Goal: Information Seeking & Learning: Check status

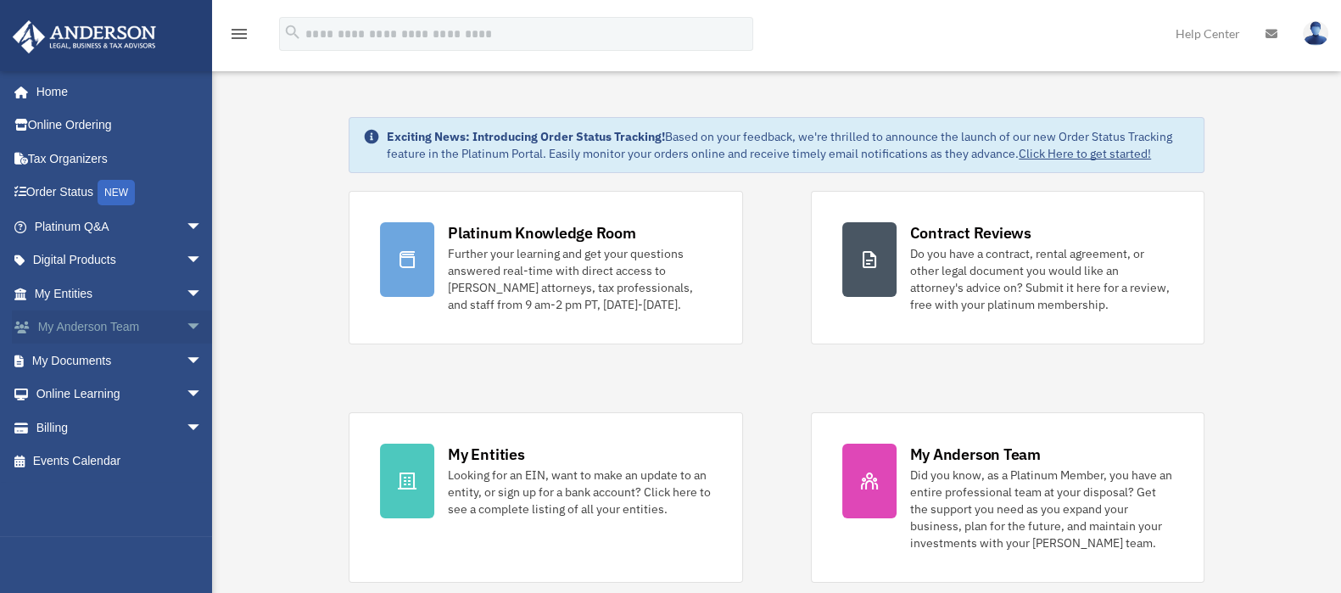
click at [186, 328] on span "arrow_drop_down" at bounding box center [203, 327] width 34 height 35
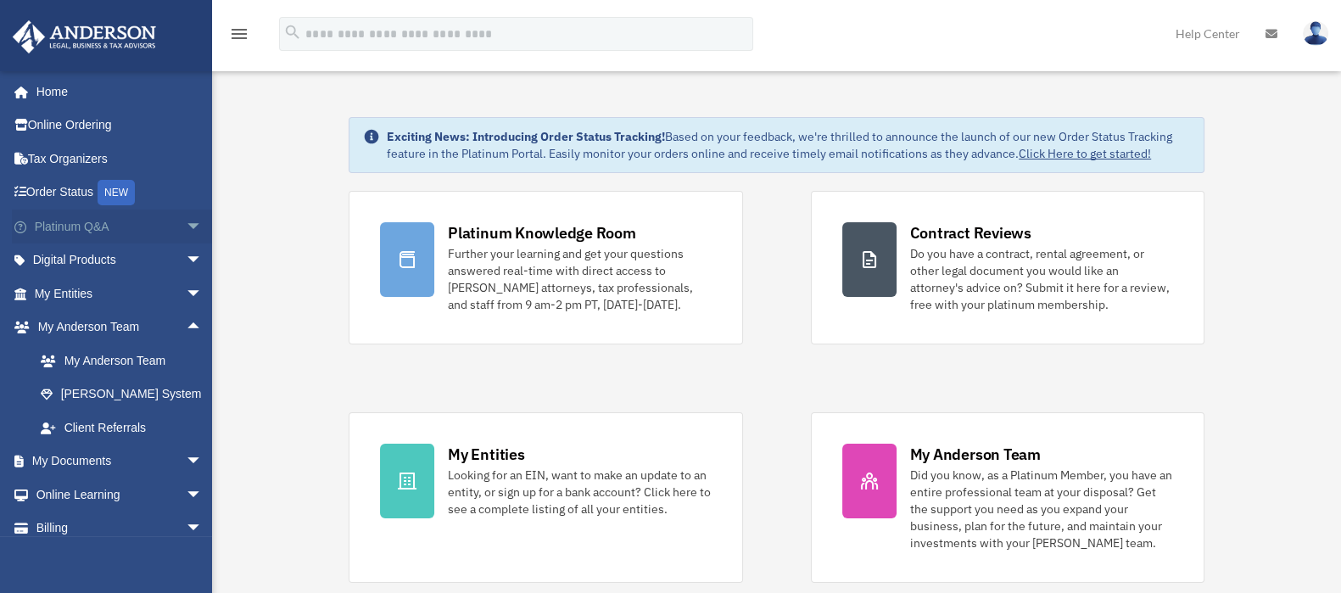
click at [186, 222] on span "arrow_drop_down" at bounding box center [203, 226] width 34 height 35
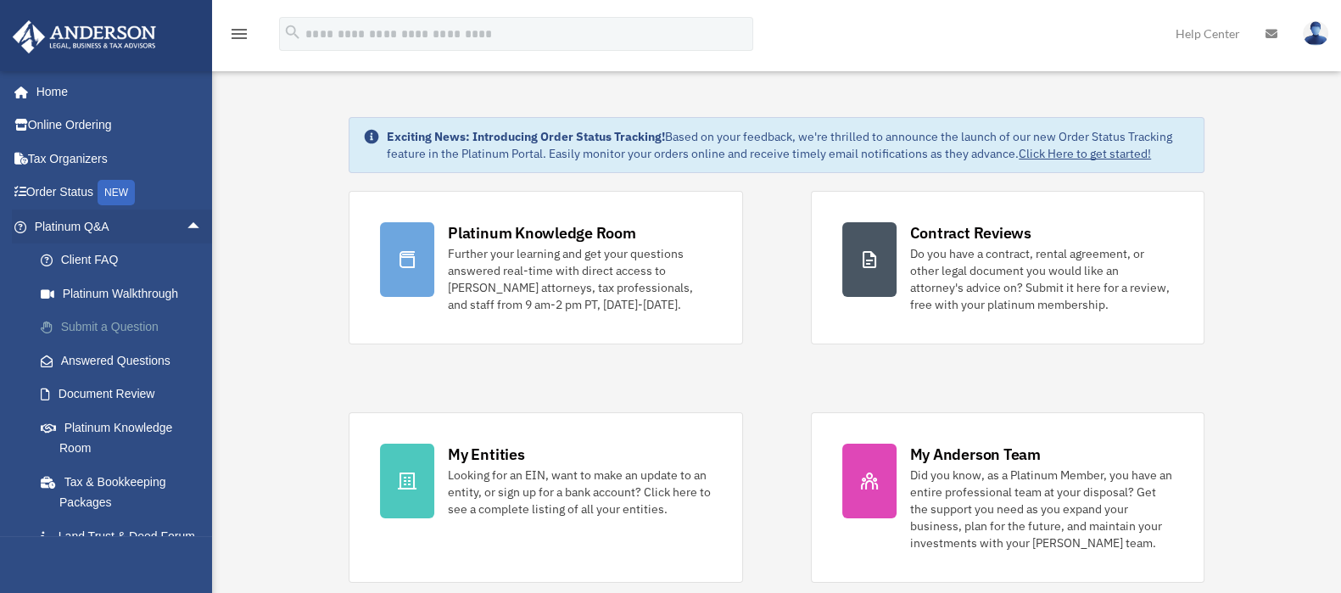
click at [114, 315] on link "Submit a Question" at bounding box center [126, 327] width 204 height 34
click at [113, 324] on link "Submit a Question" at bounding box center [126, 327] width 204 height 34
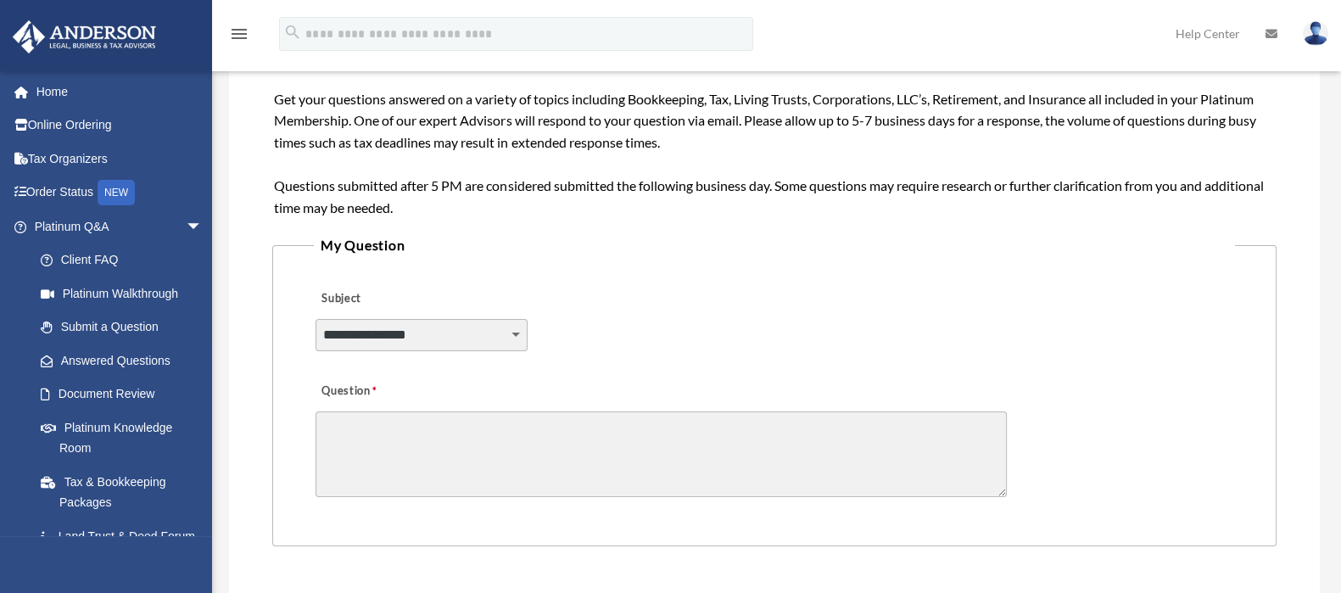
scroll to position [318, 0]
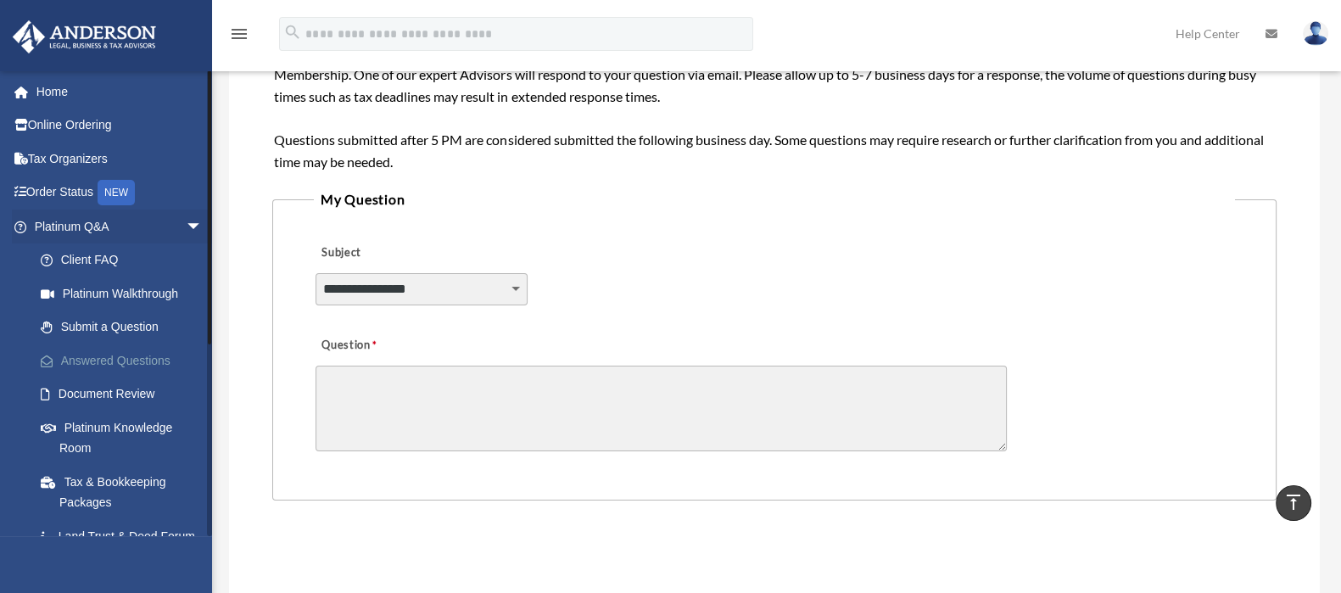
click at [124, 365] on link "Answered Questions" at bounding box center [126, 360] width 204 height 34
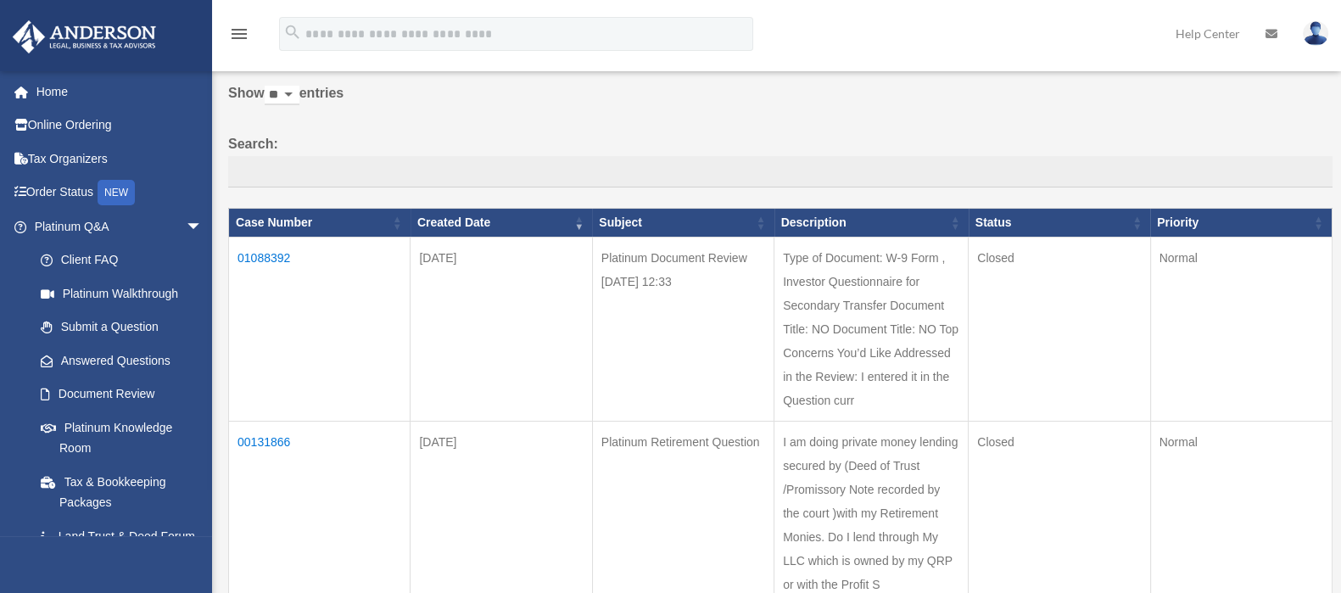
scroll to position [89, 0]
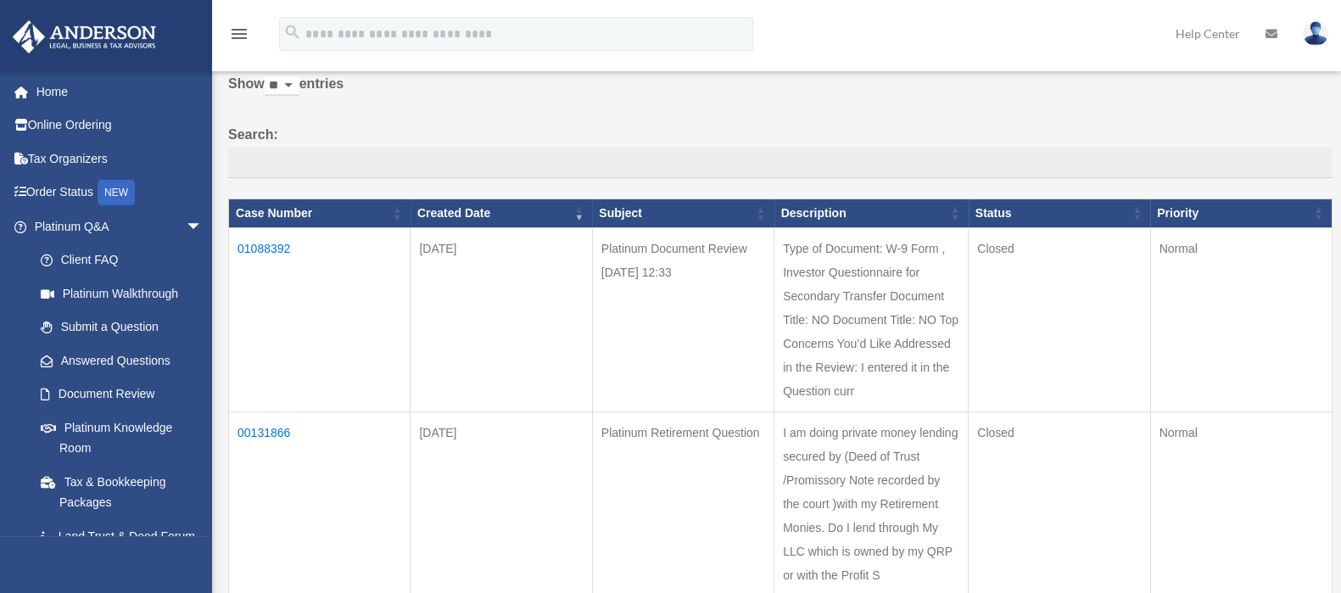
click at [259, 243] on td "01088392" at bounding box center [319, 320] width 181 height 184
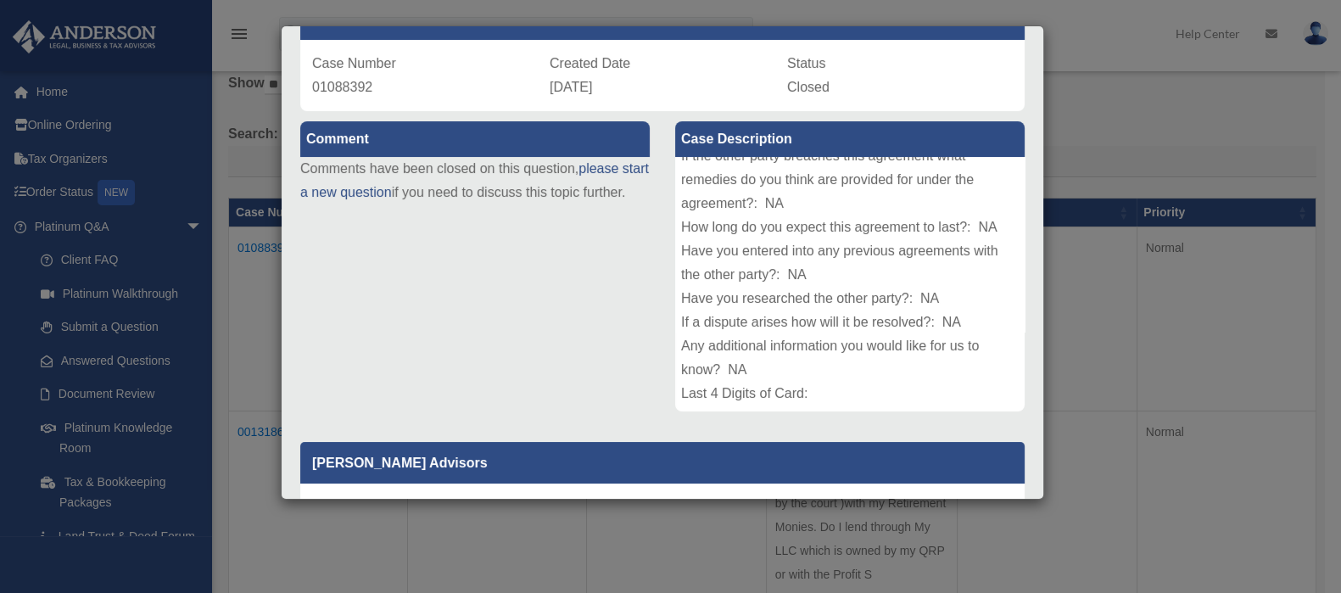
scroll to position [93, 0]
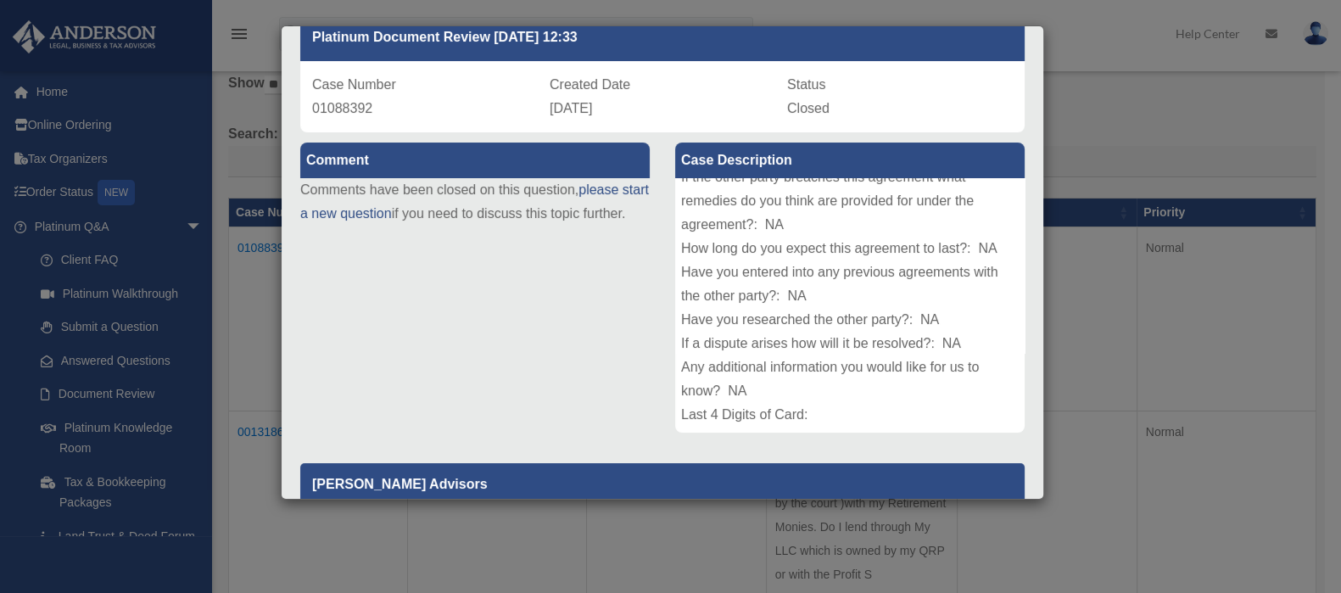
click at [346, 315] on div "Comment Comments have been closed on this question, please start a new question…" at bounding box center [662, 464] width 750 height 664
click at [386, 280] on div "Comment Comments have been closed on this question, please start a new question…" at bounding box center [662, 464] width 750 height 664
click at [392, 279] on div "Comment Comments have been closed on this question, please start a new question…" at bounding box center [662, 464] width 750 height 664
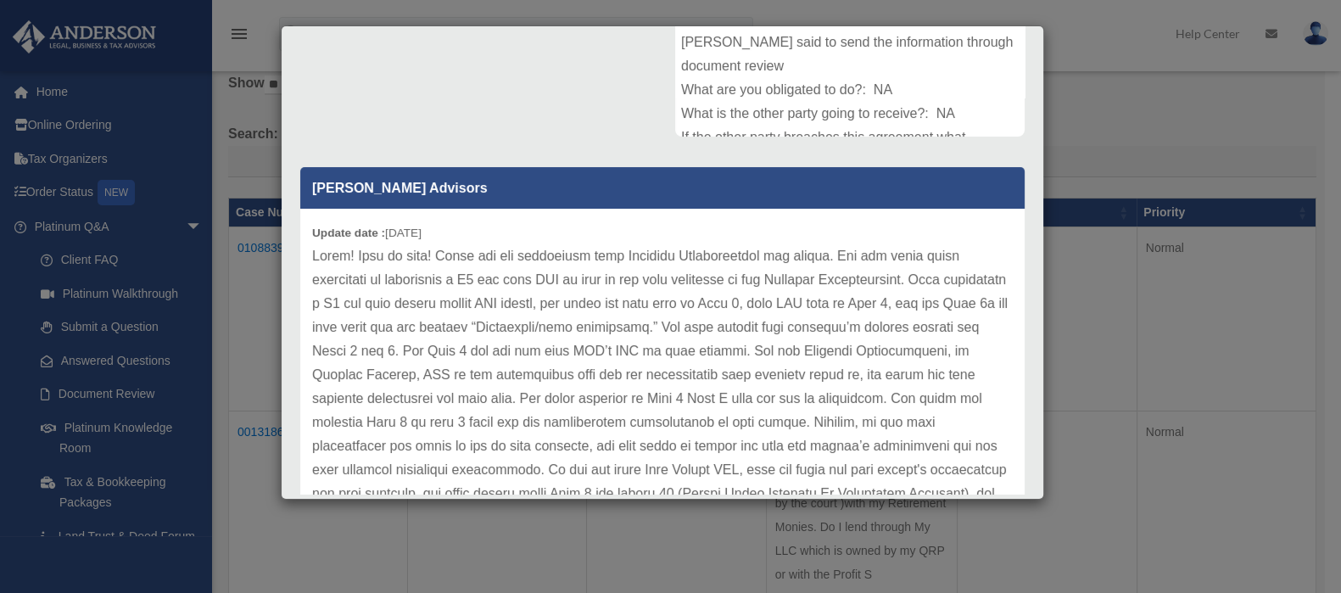
scroll to position [434, 0]
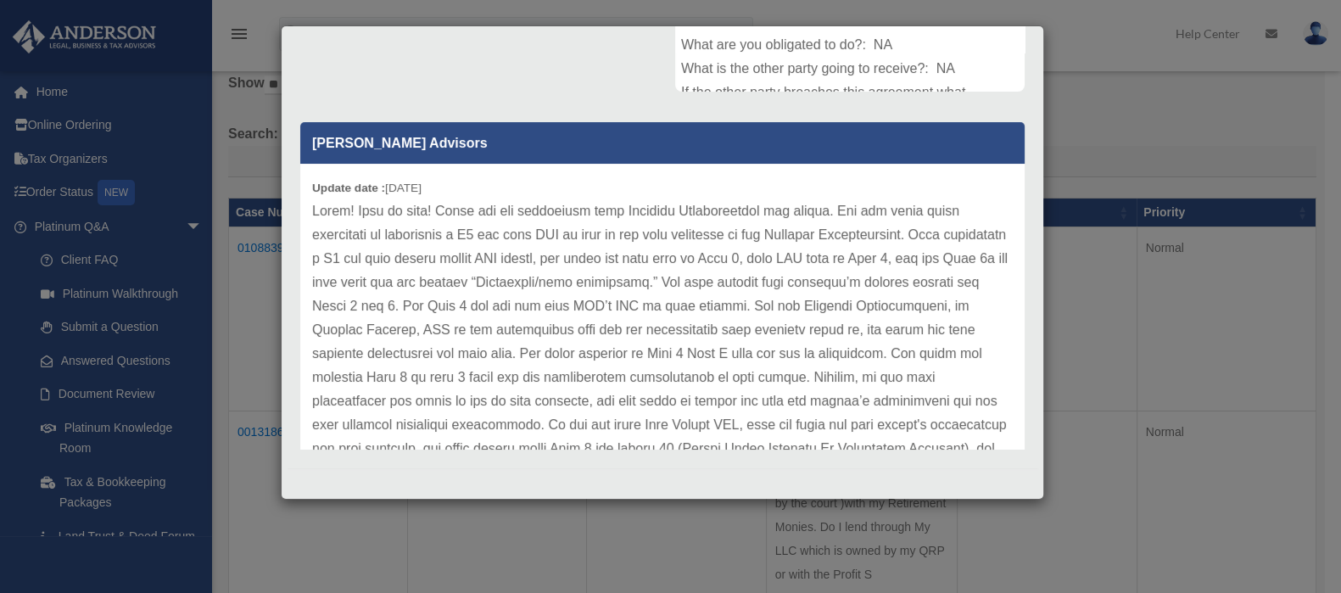
click at [1141, 481] on div "Case Detail × Platinum Document Review 08/25/2025 12:33 Case Number 01088392 Cr…" at bounding box center [670, 296] width 1341 height 593
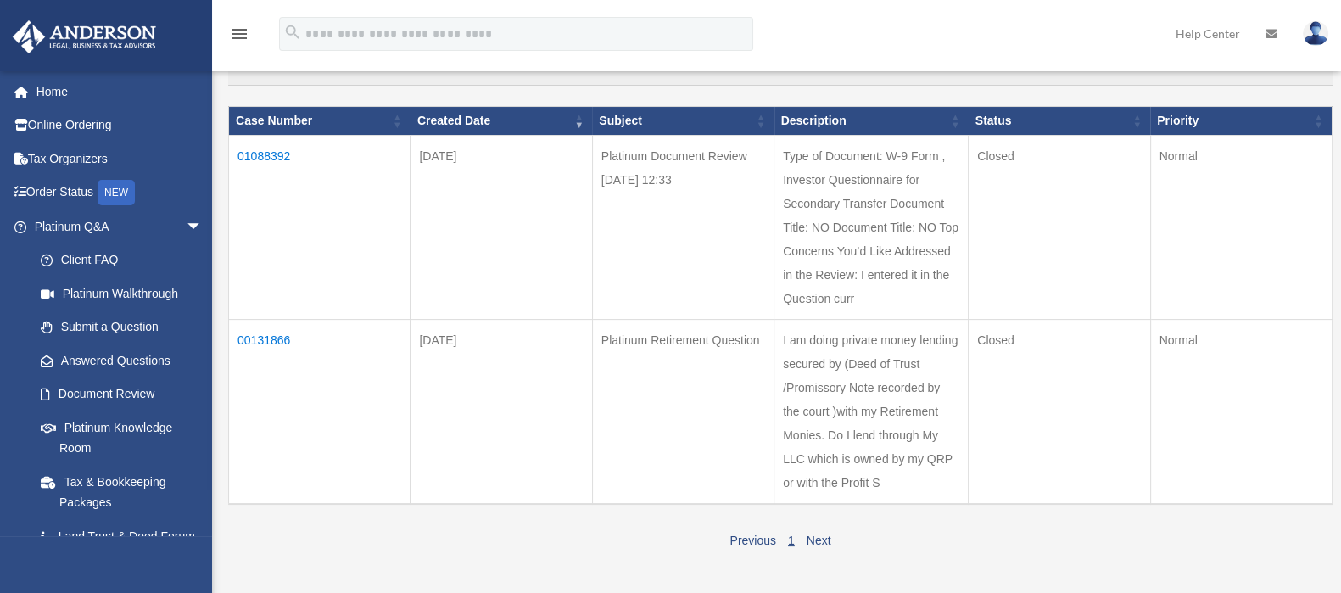
scroll to position [211, 0]
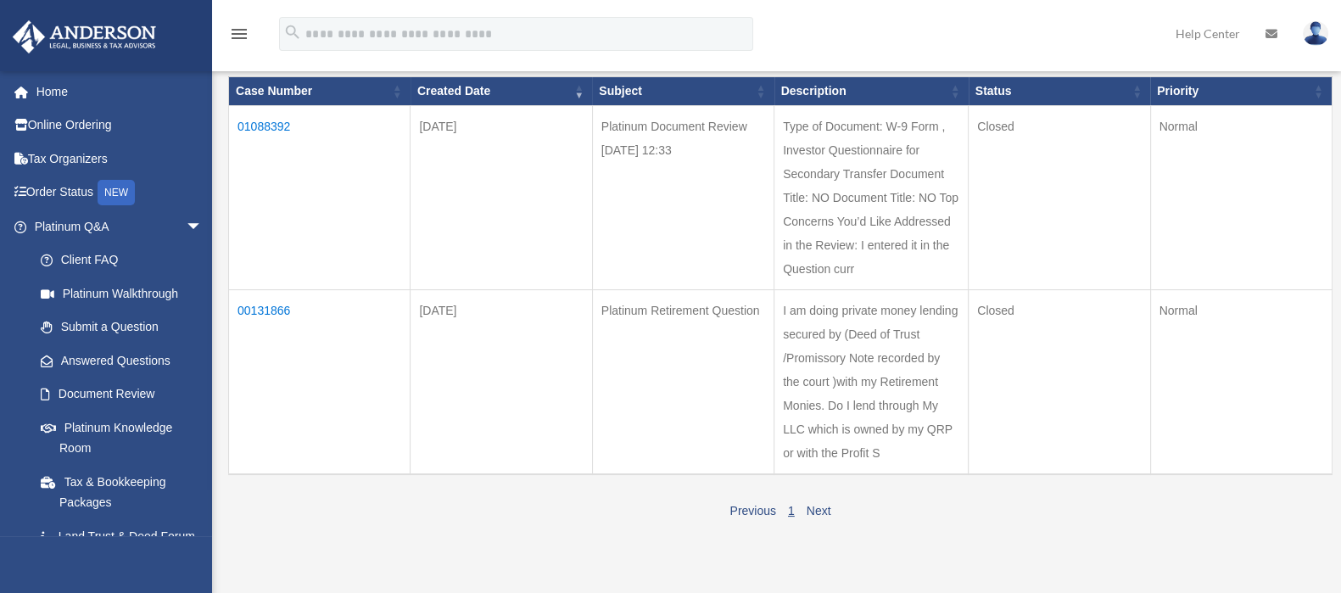
click at [255, 311] on td "00131866" at bounding box center [319, 382] width 181 height 185
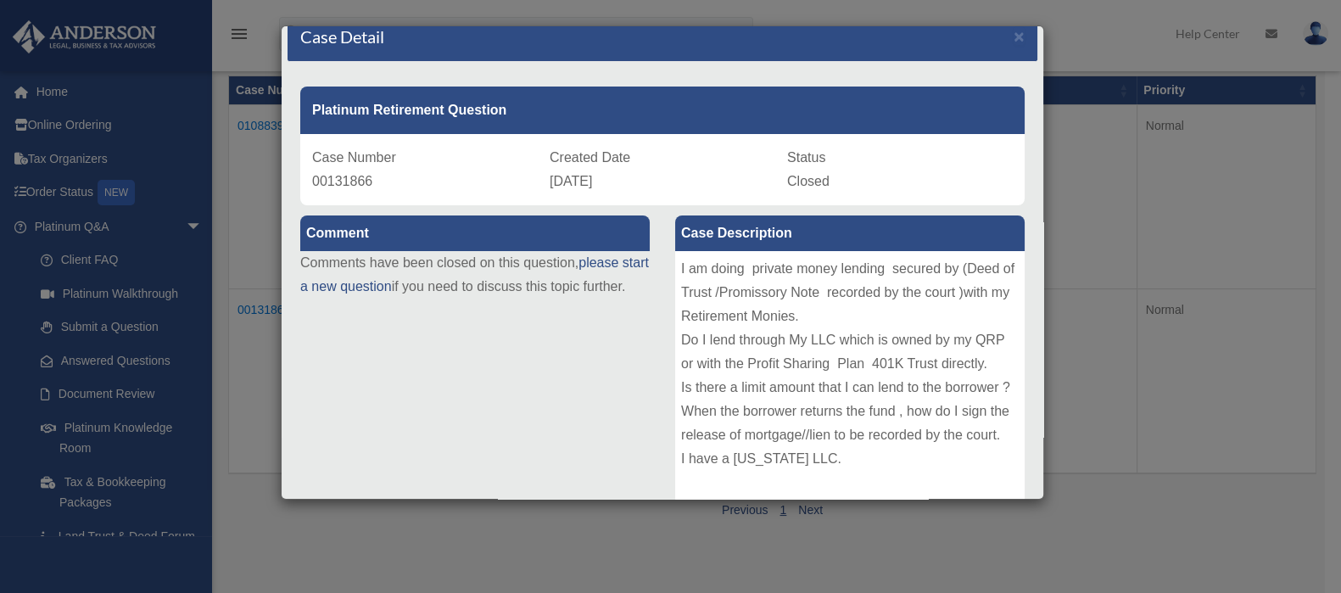
scroll to position [0, 0]
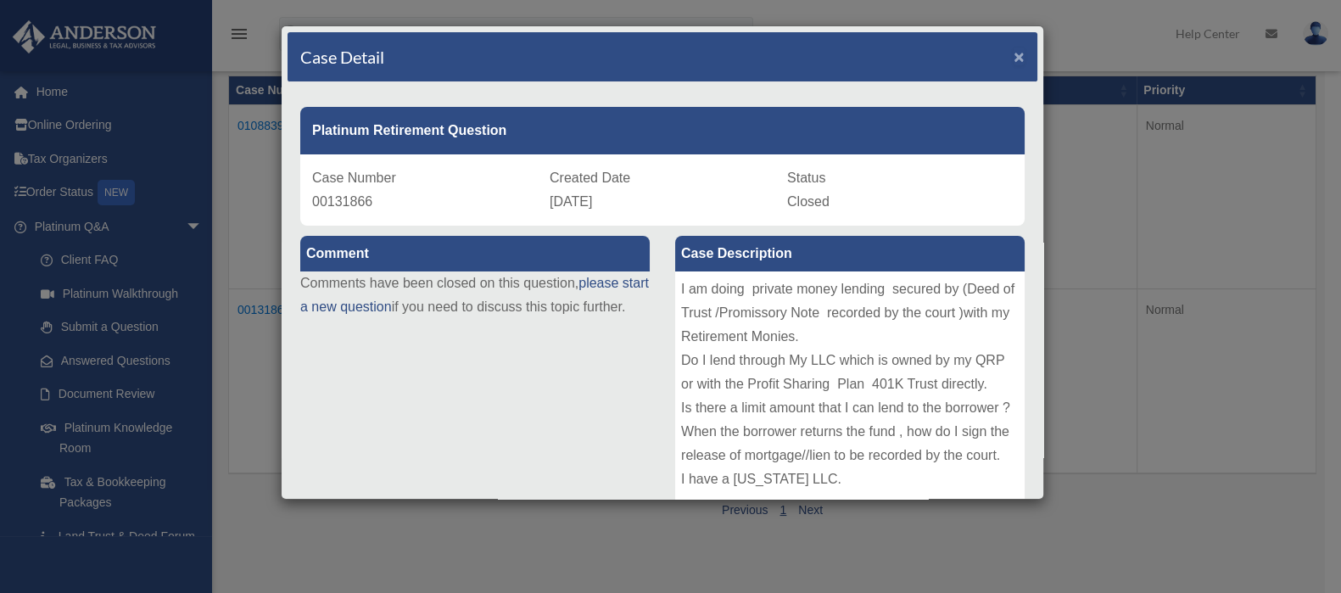
click at [1013, 55] on span "×" at bounding box center [1018, 57] width 11 height 20
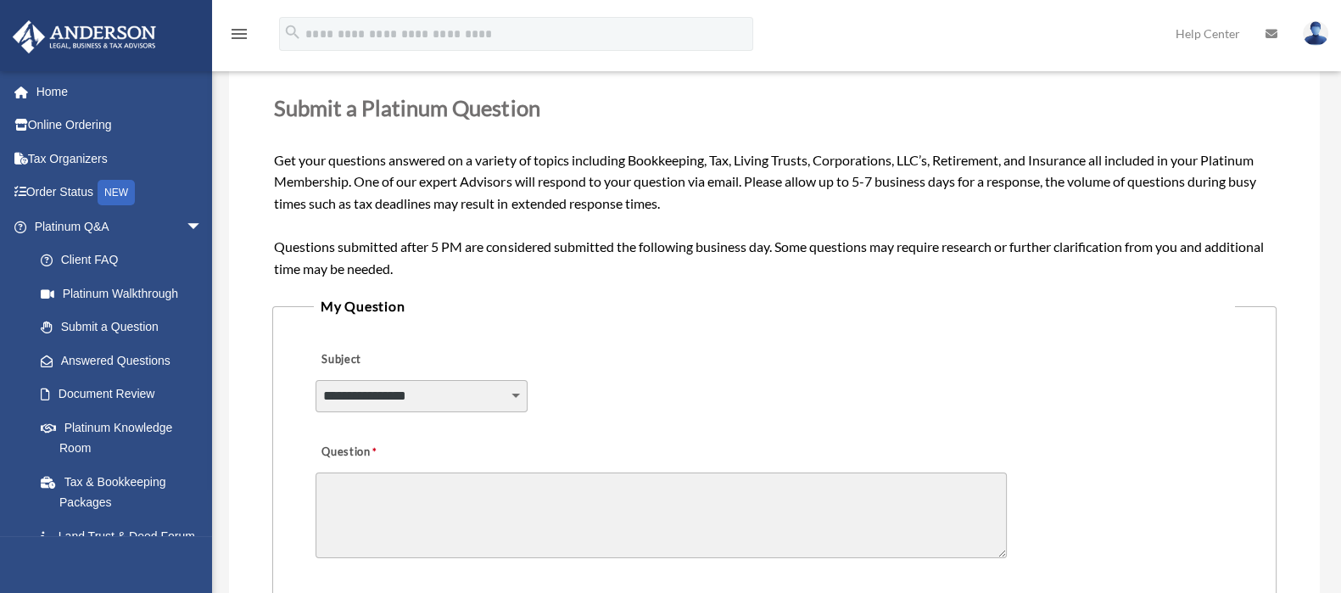
scroll to position [636, 0]
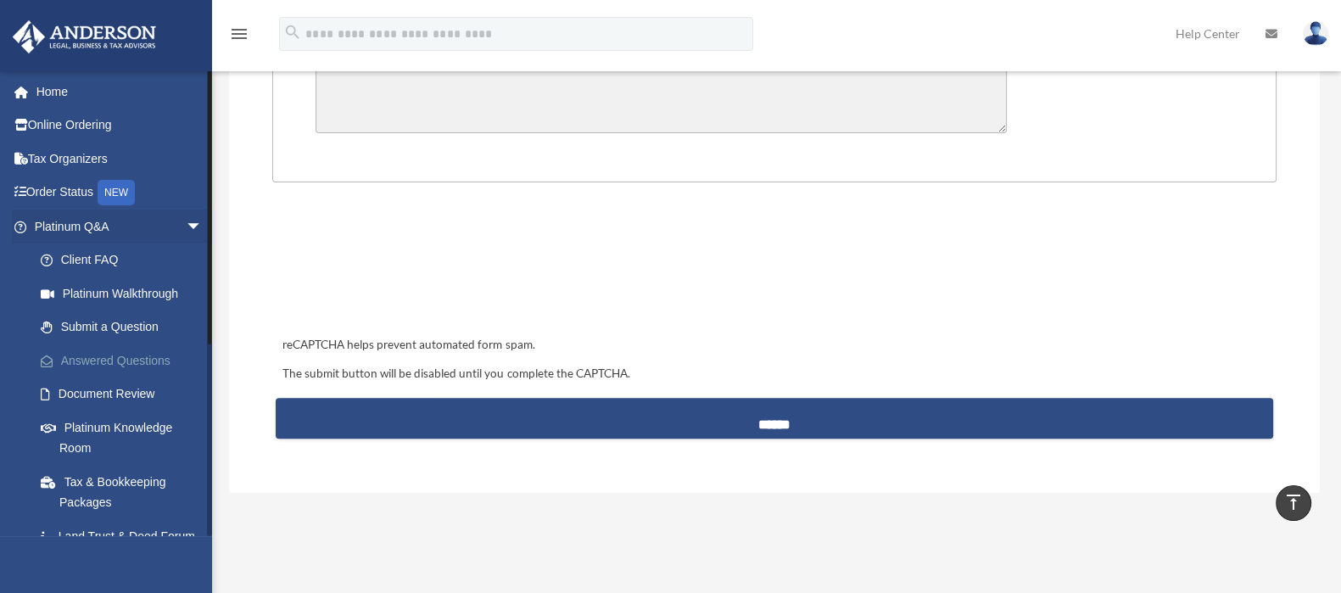
click at [97, 358] on link "Answered Questions" at bounding box center [126, 360] width 204 height 34
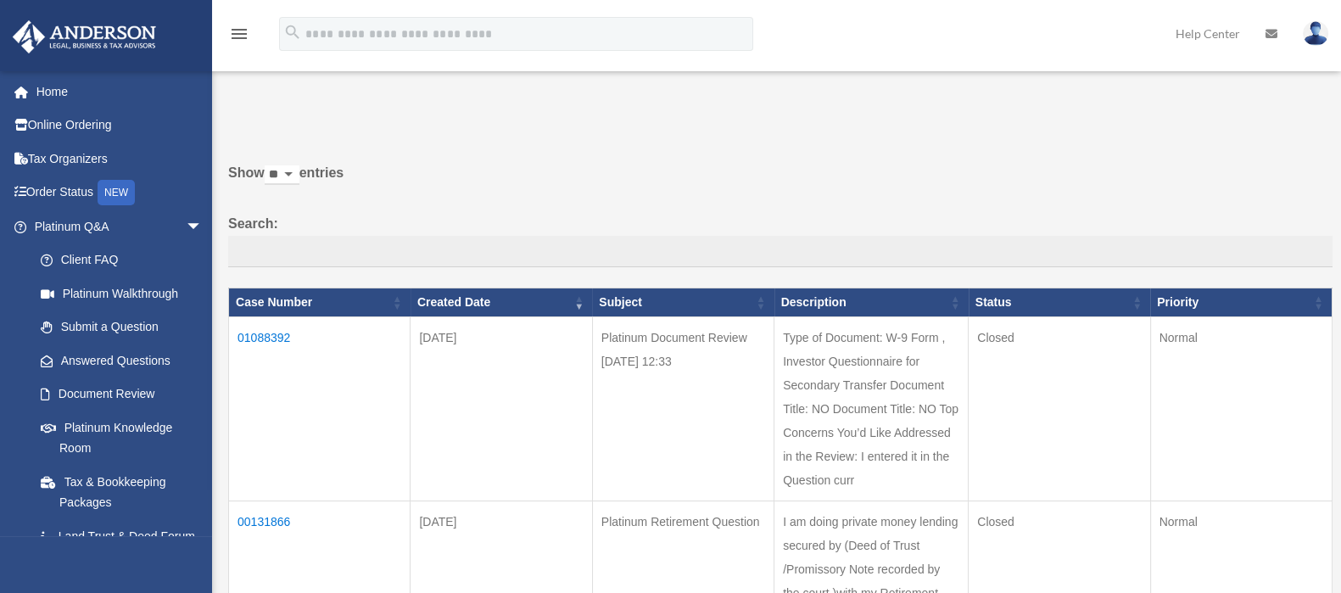
click at [1314, 31] on img at bounding box center [1315, 33] width 25 height 25
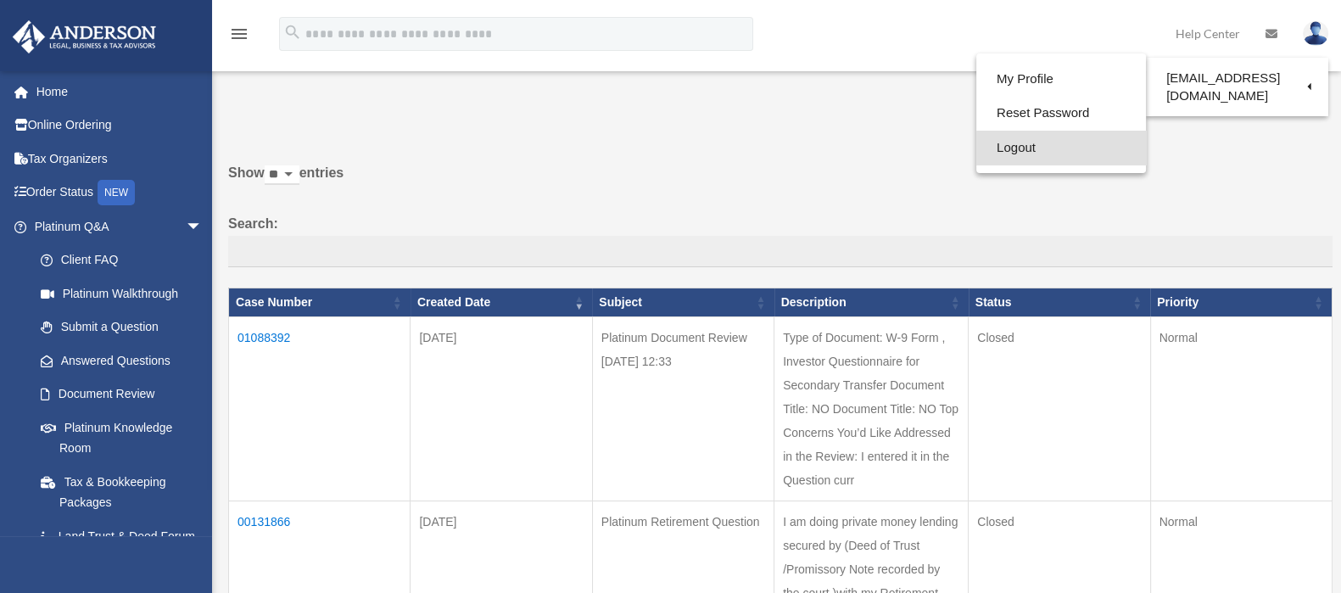
click at [996, 145] on link "Logout" at bounding box center [1061, 148] width 170 height 35
